Goal: Task Accomplishment & Management: Complete application form

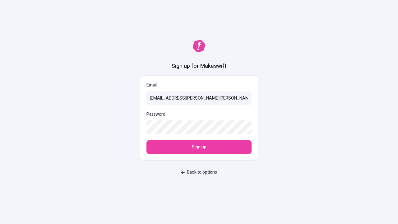
type input "[EMAIL_ADDRESS][PERSON_NAME][PERSON_NAME][DOMAIN_NAME]"
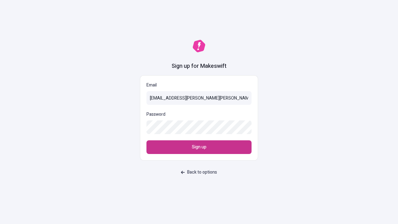
click at [199, 147] on span "Sign up" at bounding box center [199, 147] width 15 height 7
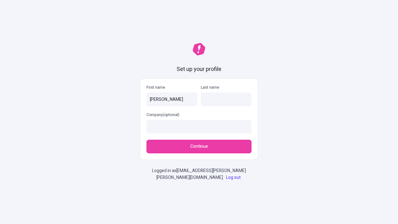
type input "Rozella"
type input "Greenfelder"
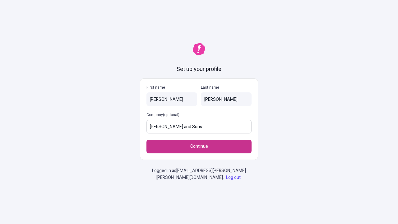
type input "Hoppe and Sons"
click at [199, 146] on span "Continue" at bounding box center [199, 146] width 18 height 7
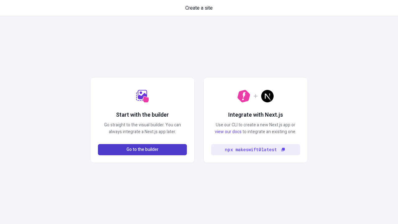
click at [142, 149] on span "Go to the builder" at bounding box center [142, 149] width 32 height 7
